Goal: Find specific fact: Find specific fact

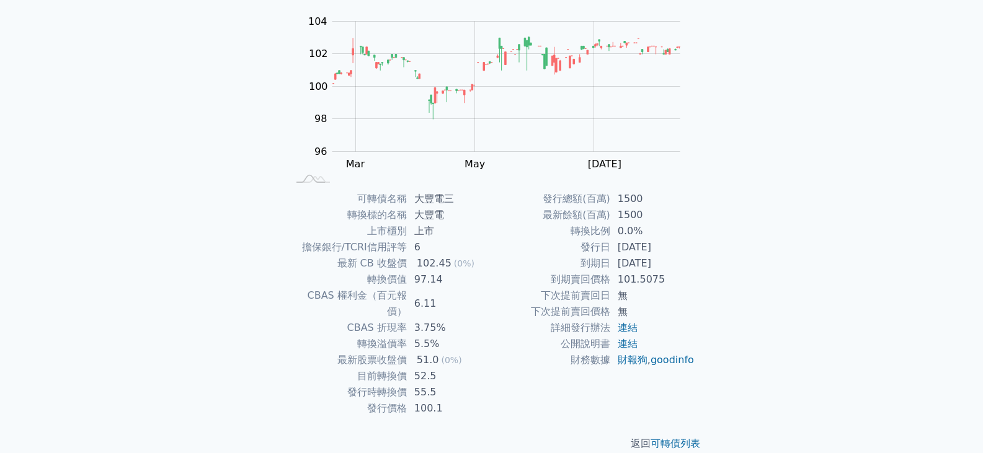
scroll to position [121, 0]
drag, startPoint x: 417, startPoint y: 357, endPoint x: 433, endPoint y: 357, distance: 16.1
click at [433, 366] on td "52.5" at bounding box center [449, 374] width 85 height 16
copy td "52.5"
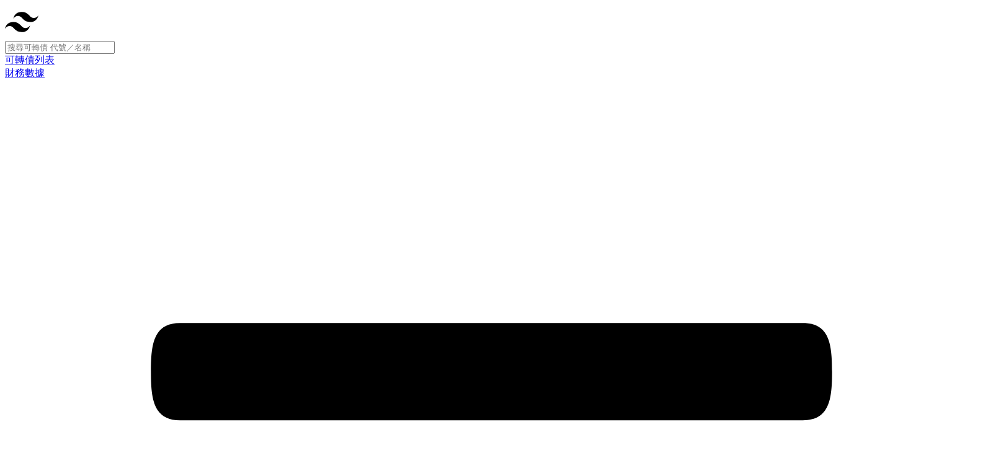
click at [115, 41] on input at bounding box center [60, 47] width 110 height 13
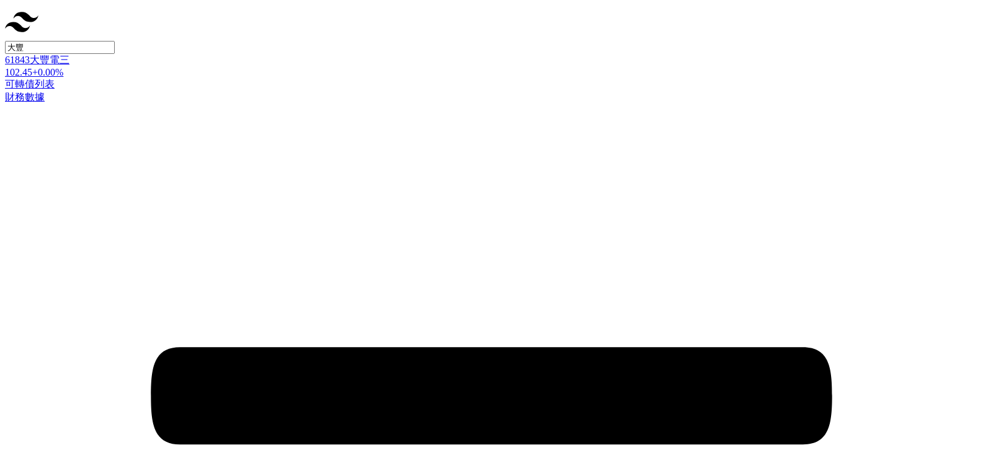
type input "大豐"
click at [185, 67] on div "102.45 +0.00%" at bounding box center [491, 72] width 973 height 11
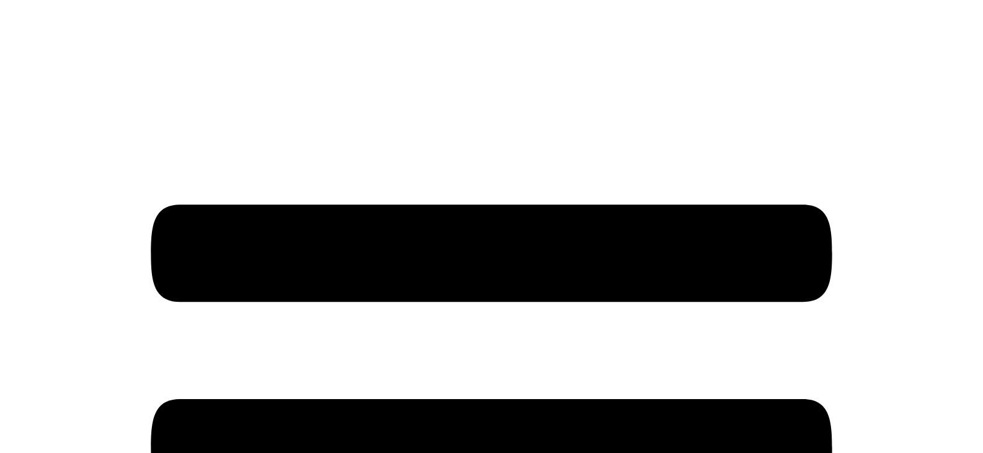
scroll to position [121, 0]
